Goal: Task Accomplishment & Management: Use online tool/utility

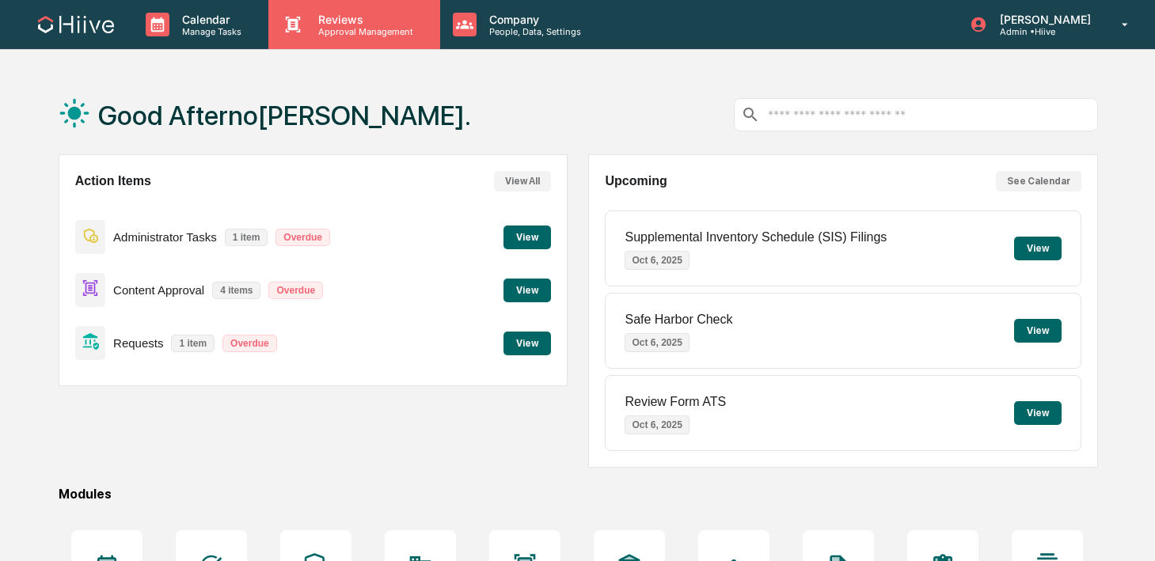
click at [330, 36] on div "Reviews Approval Management" at bounding box center [353, 24] width 171 height 49
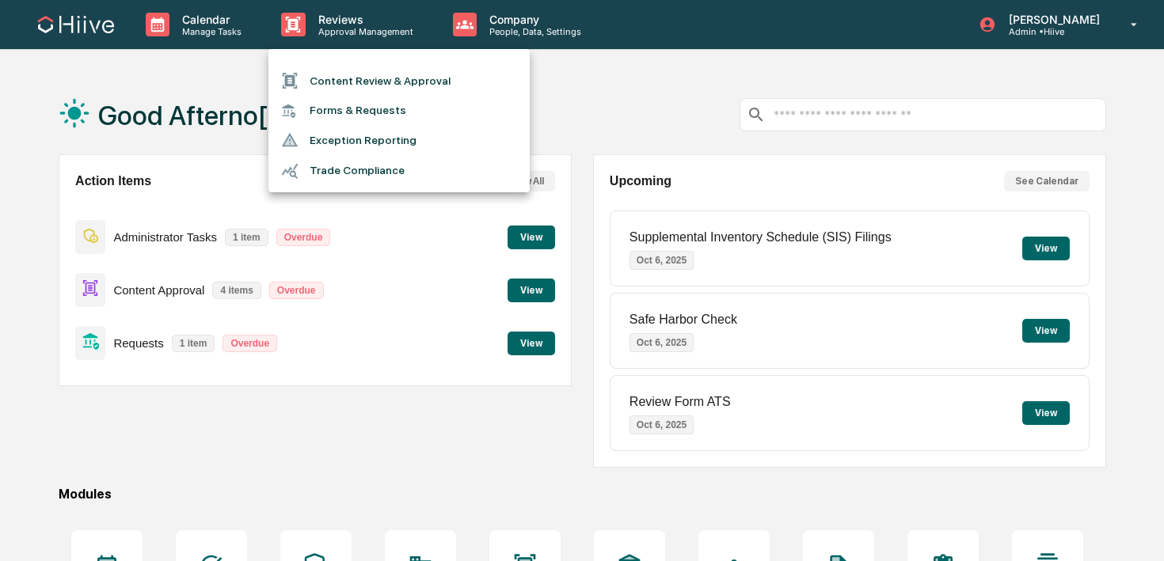
click at [330, 74] on li "Content Review & Approval" at bounding box center [398, 81] width 261 height 30
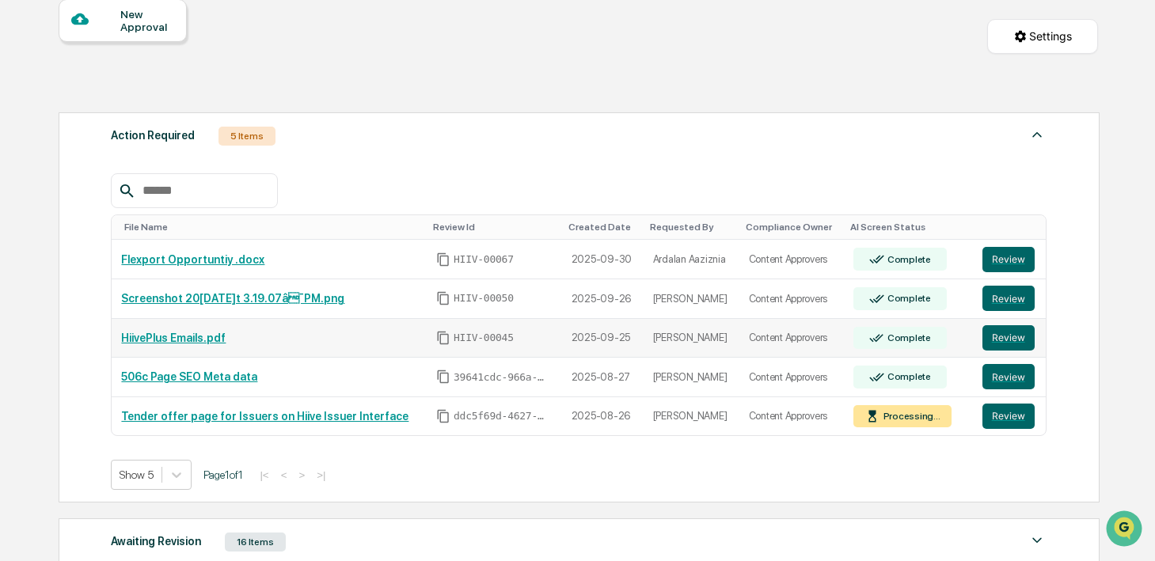
scroll to position [158, 0]
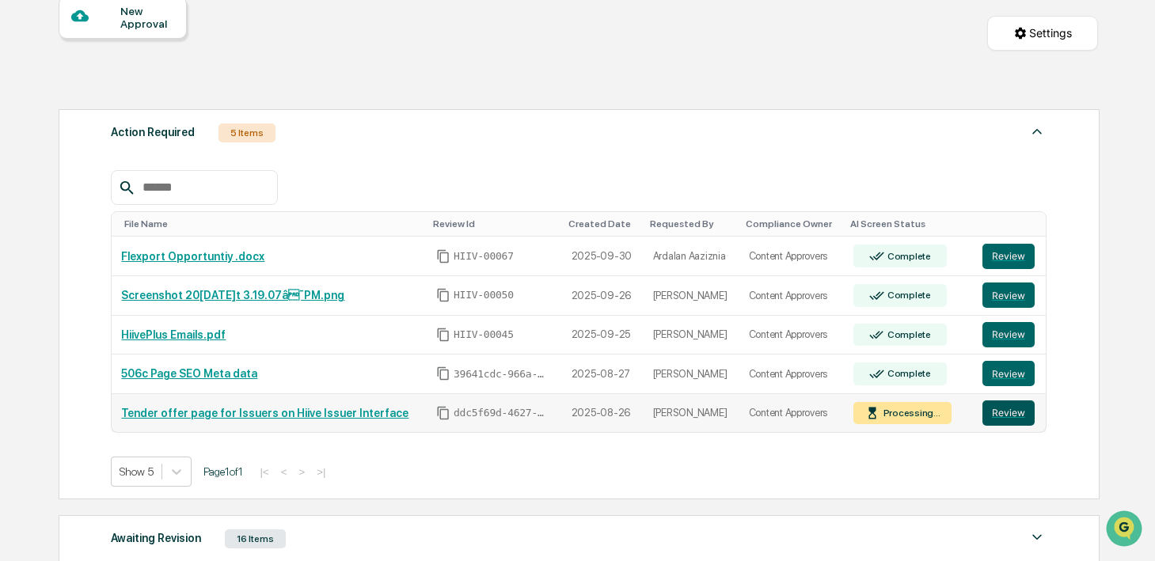
click at [1007, 414] on button "Review" at bounding box center [1008, 413] width 52 height 25
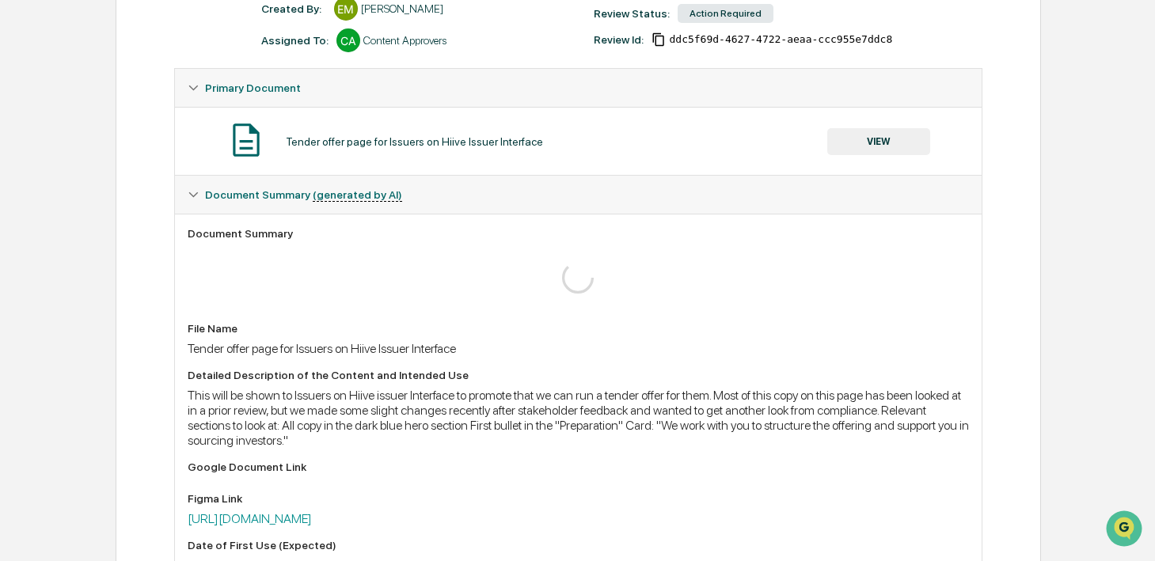
scroll to position [344, 0]
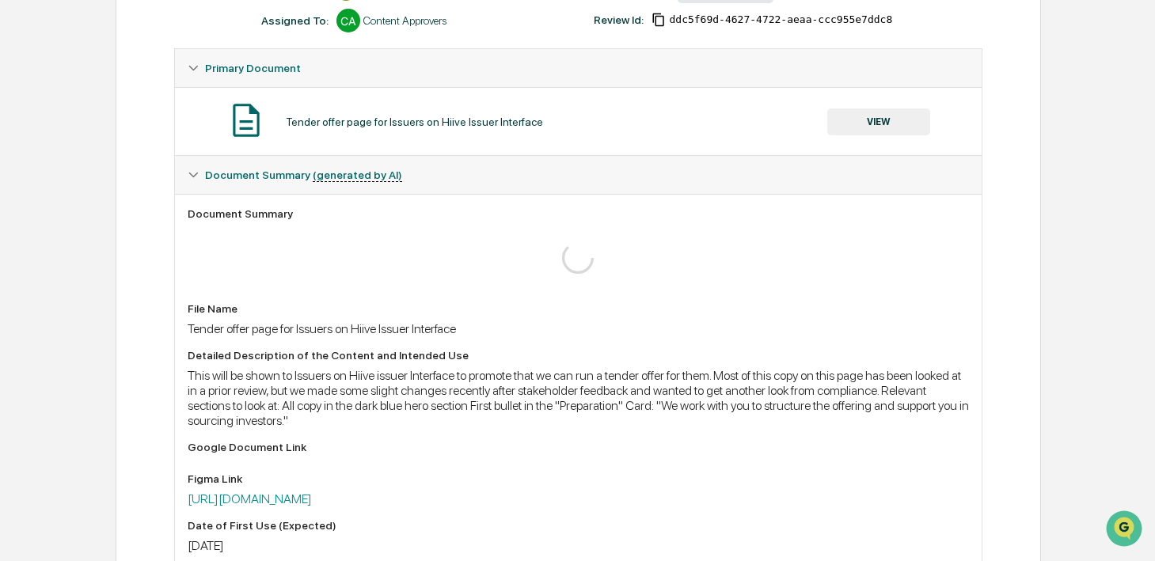
click at [892, 129] on button "VIEW" at bounding box center [878, 121] width 103 height 27
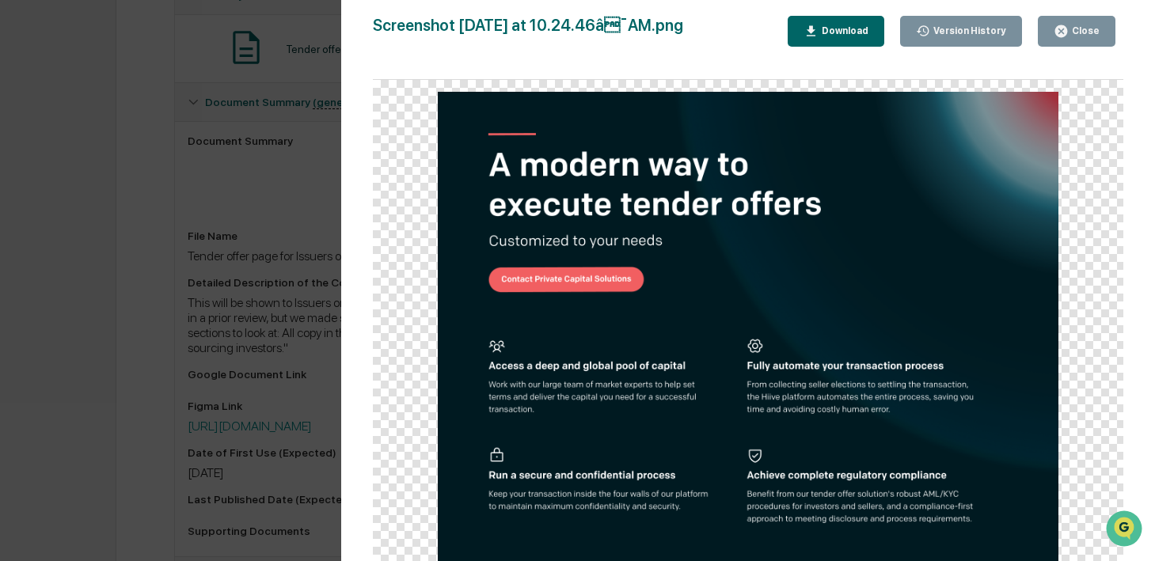
scroll to position [428, 0]
click at [1066, 26] on icon "button" at bounding box center [1061, 31] width 15 height 15
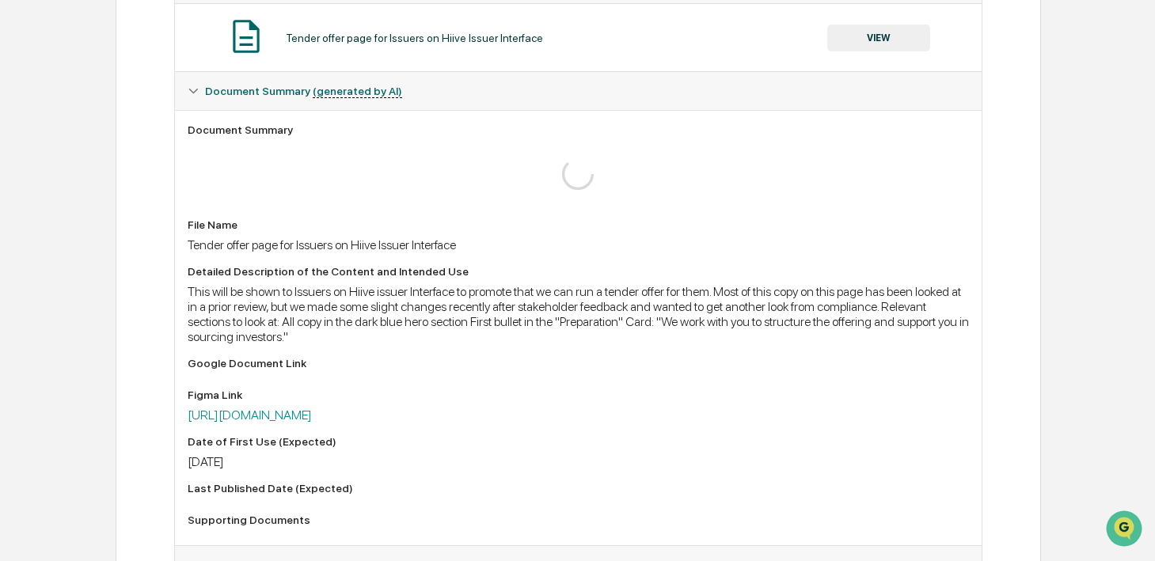
scroll to position [600, 0]
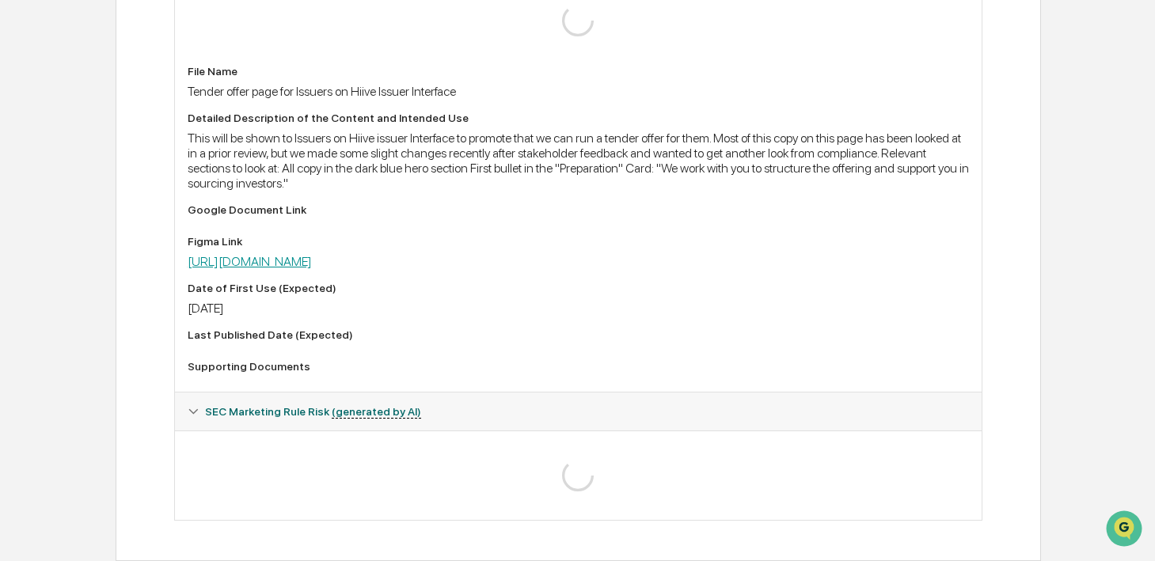
click at [312, 254] on link "[URL][DOMAIN_NAME]" at bounding box center [250, 261] width 124 height 15
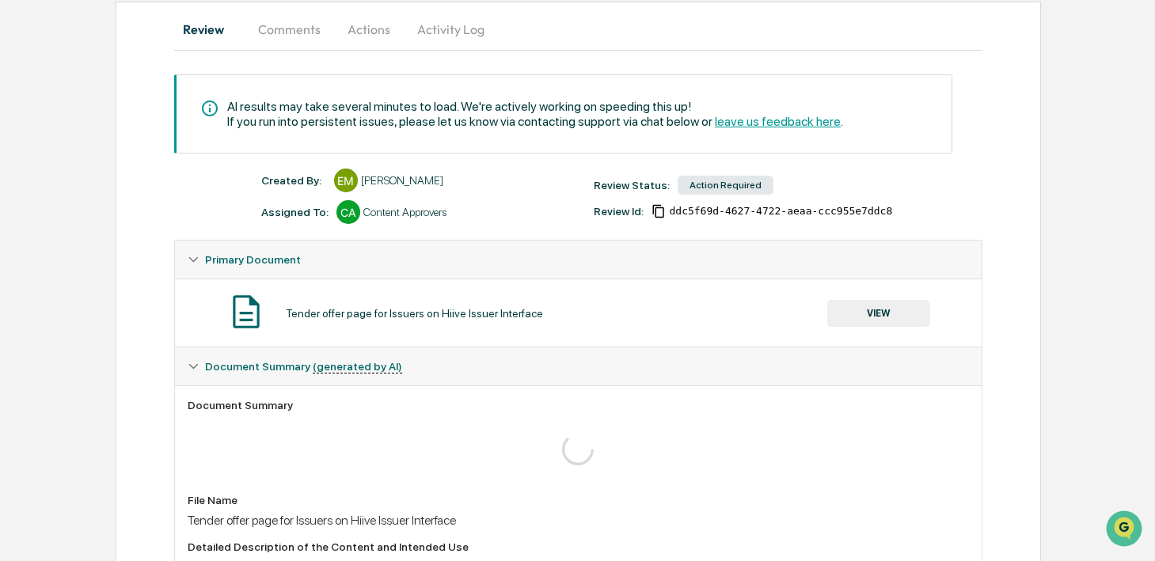
scroll to position [0, 0]
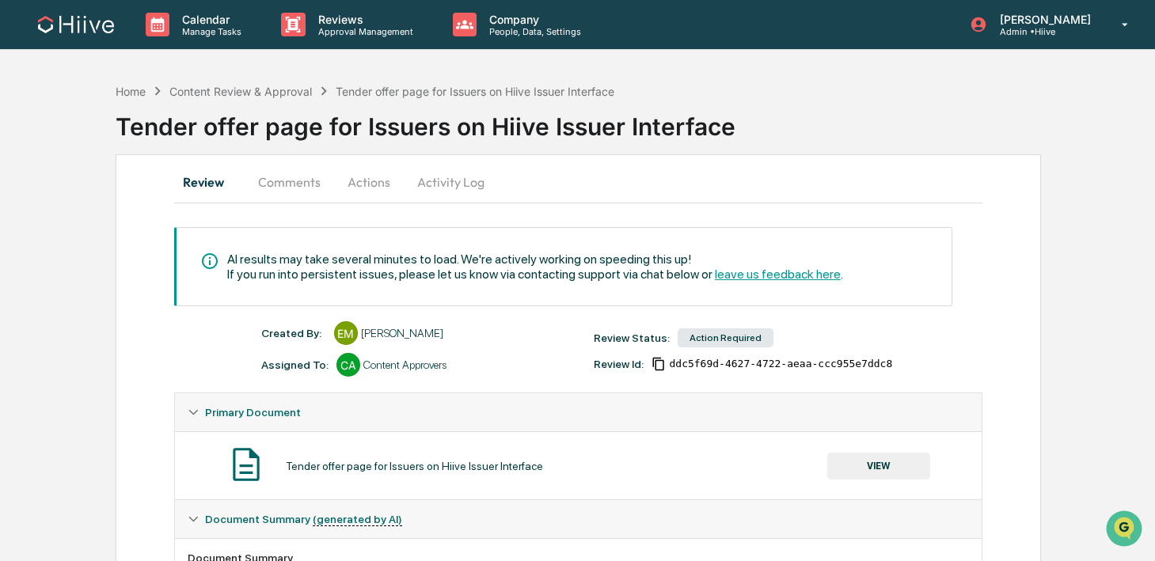
click at [291, 186] on button "Comments" at bounding box center [289, 182] width 88 height 38
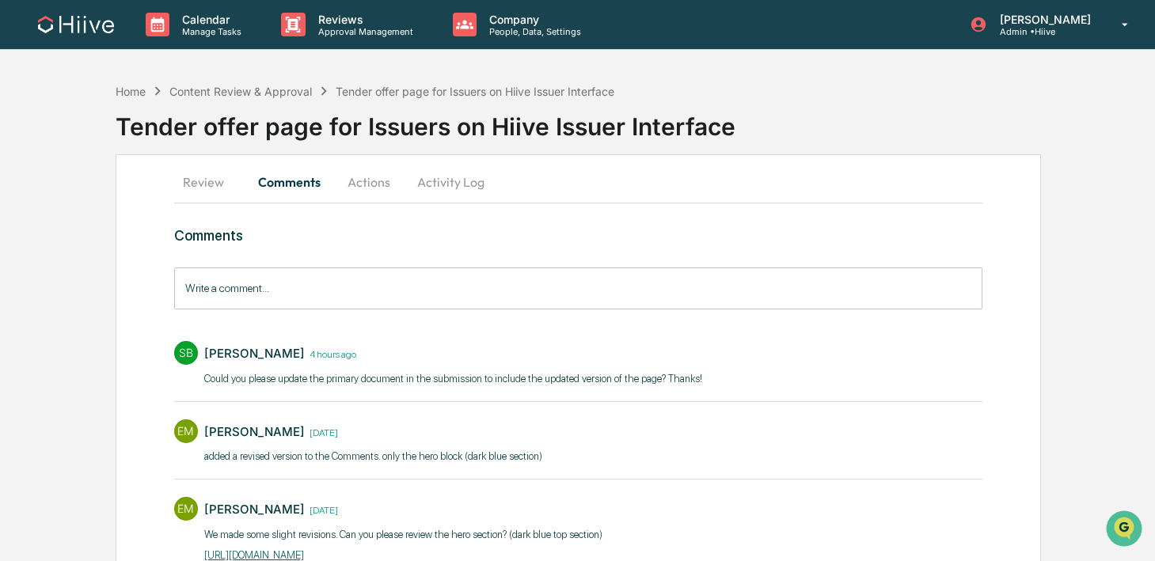
click at [275, 267] on div "Comments Write a comment... Write a comment... SB [PERSON_NAME] 4 hours ago ​Co…" at bounding box center [578, 436] width 808 height 419
click at [241, 302] on input "Write a comment..." at bounding box center [578, 289] width 808 height 42
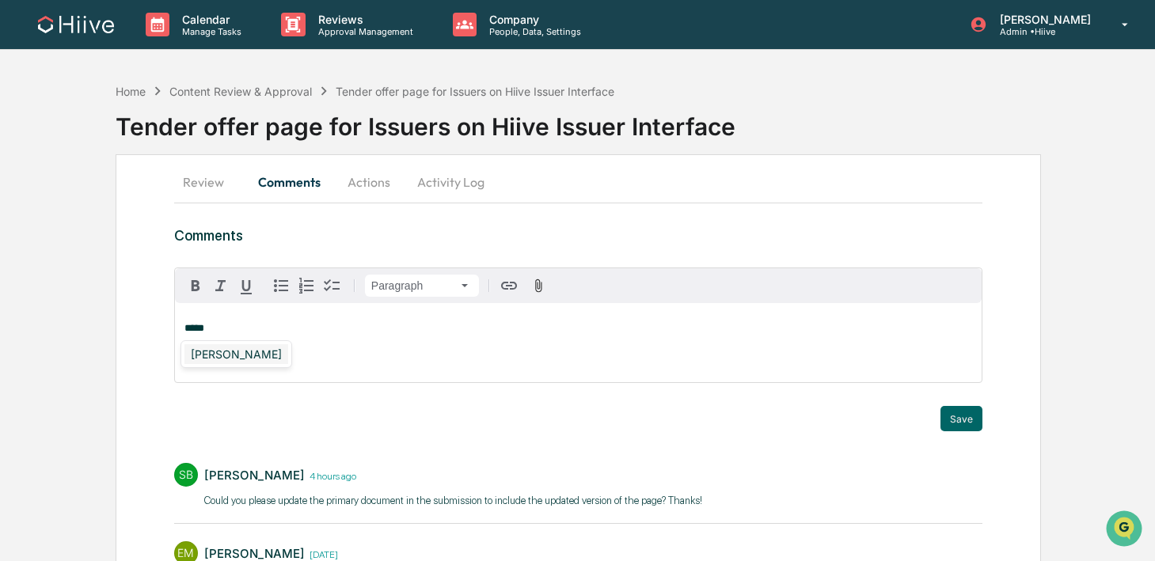
click at [225, 359] on div "[PERSON_NAME]" at bounding box center [236, 354] width 104 height 20
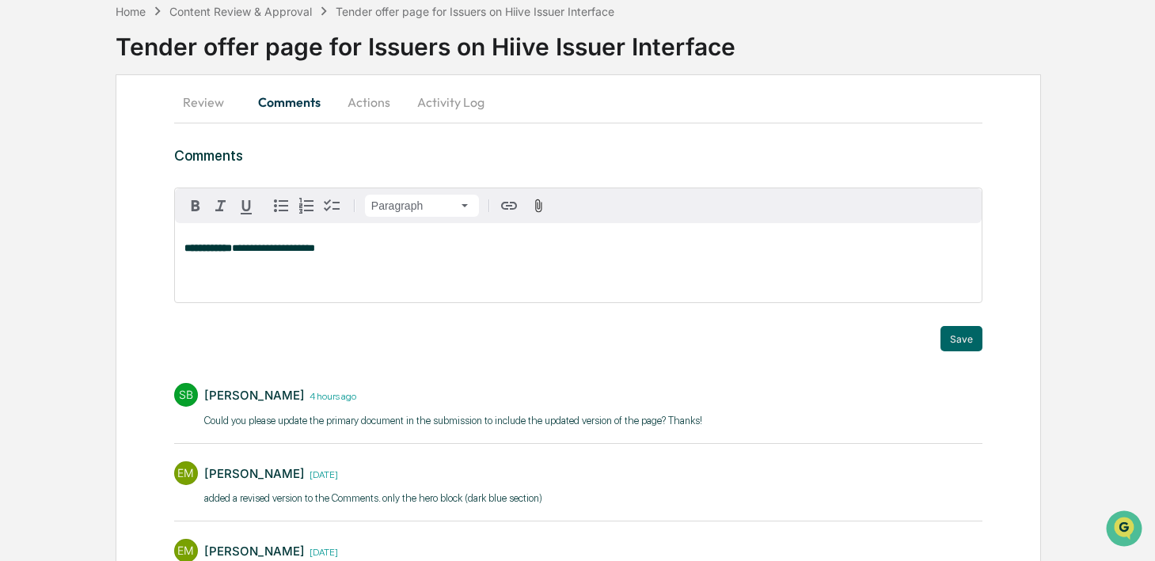
scroll to position [113, 0]
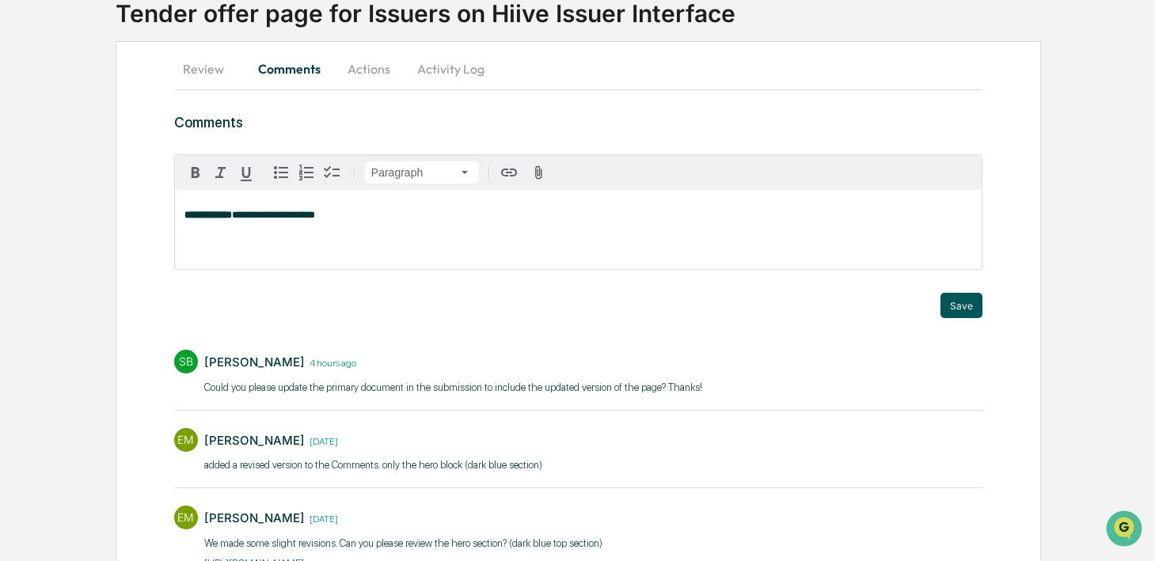
click at [971, 298] on button "Save" at bounding box center [961, 305] width 42 height 25
